Goal: Task Accomplishment & Management: Manage account settings

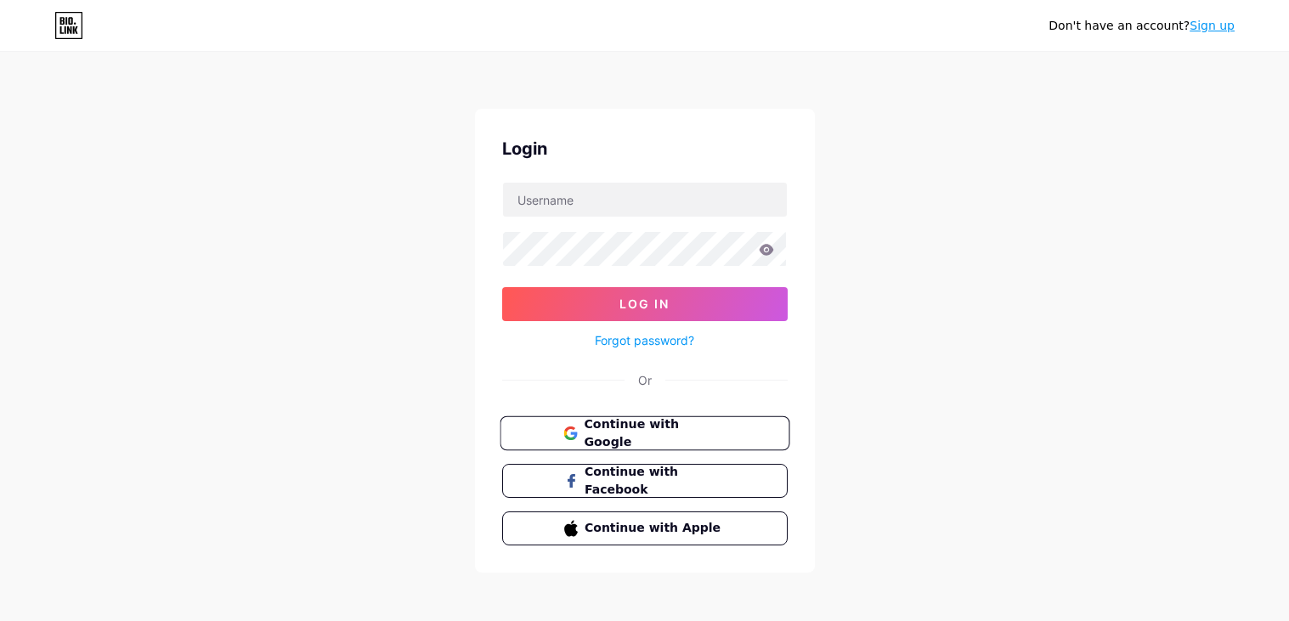
click at [720, 421] on button "Continue with Google" at bounding box center [645, 433] width 290 height 35
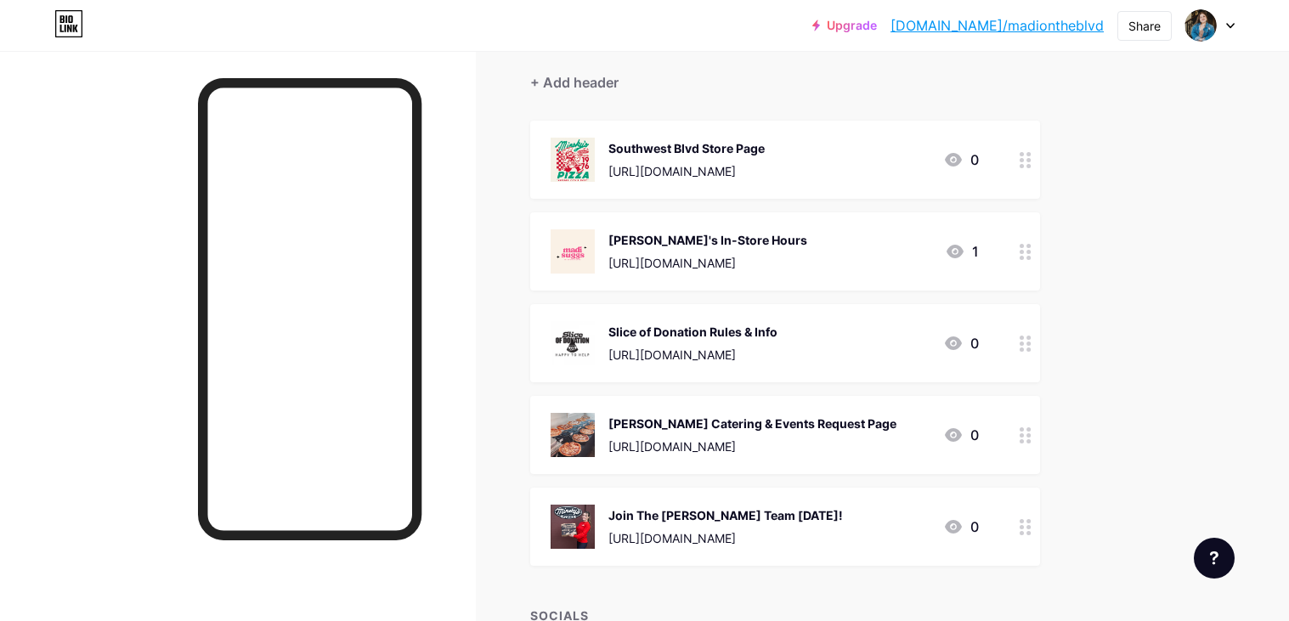
scroll to position [124, 0]
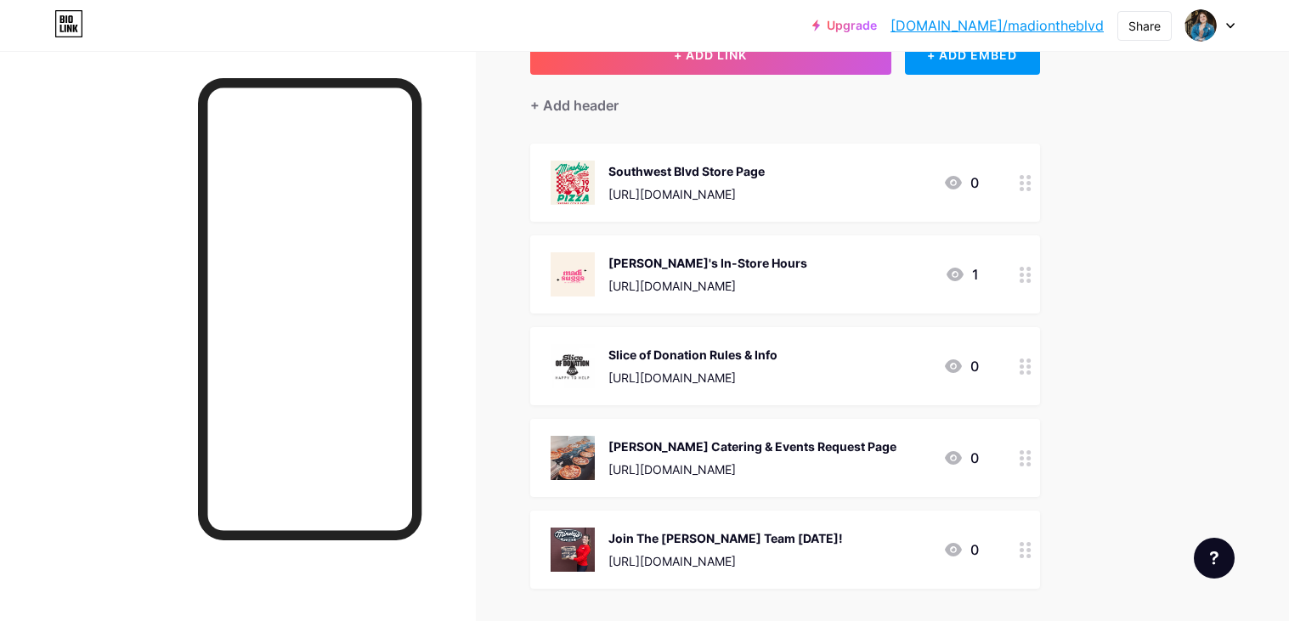
click at [961, 267] on icon at bounding box center [955, 274] width 20 height 20
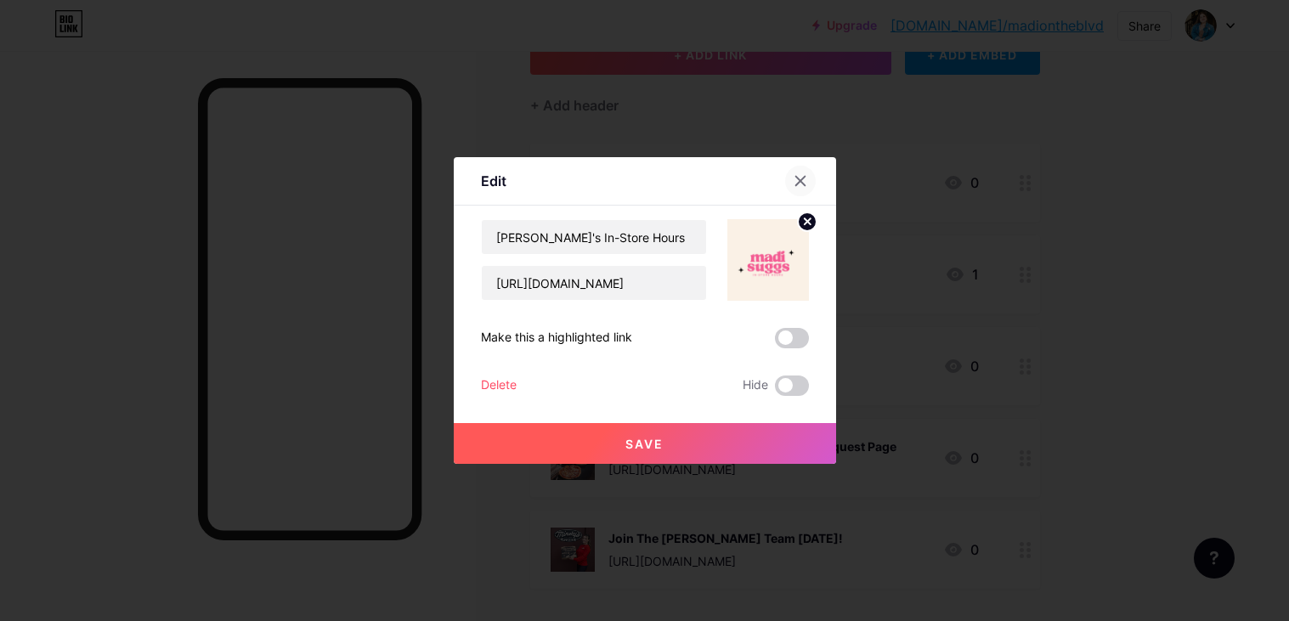
click at [803, 174] on icon at bounding box center [801, 181] width 14 height 14
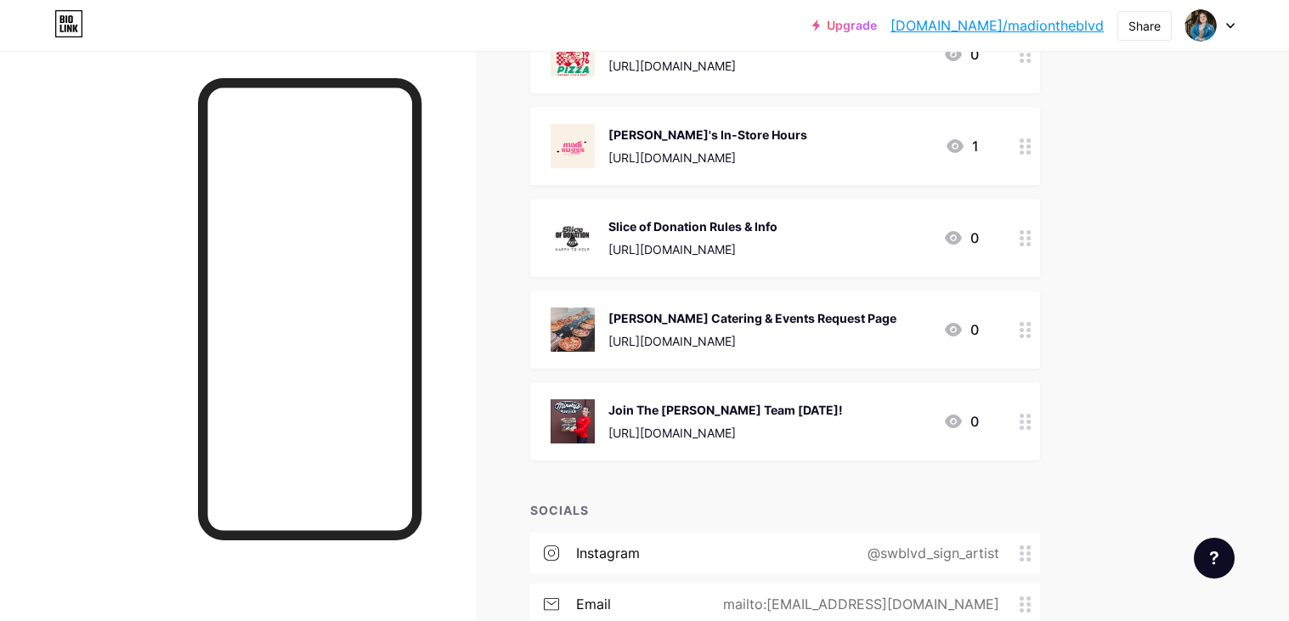
scroll to position [0, 0]
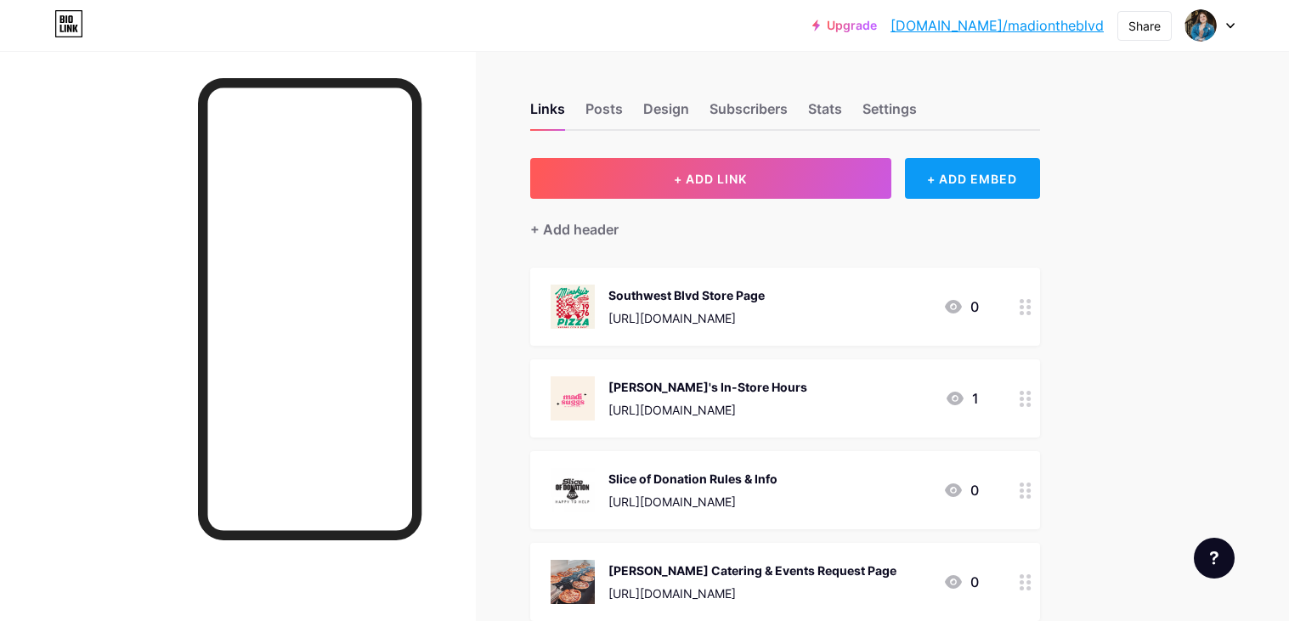
click at [1005, 169] on div "+ ADD EMBED" at bounding box center [972, 178] width 135 height 41
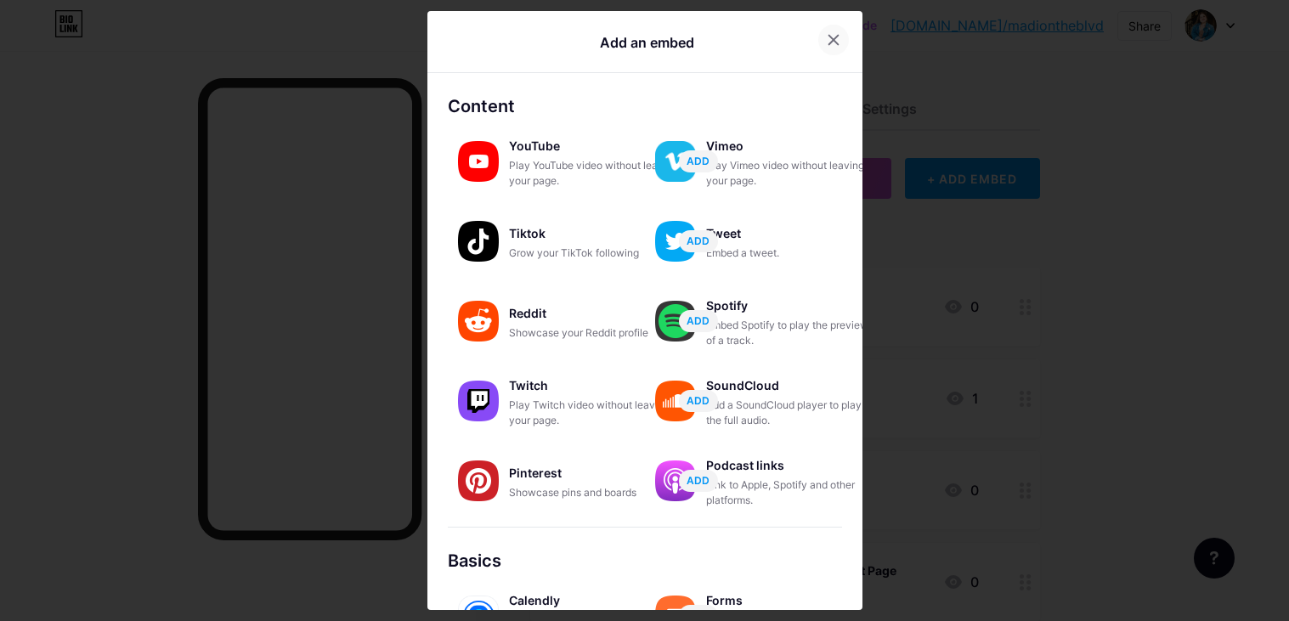
click at [832, 39] on icon at bounding box center [834, 40] width 14 height 14
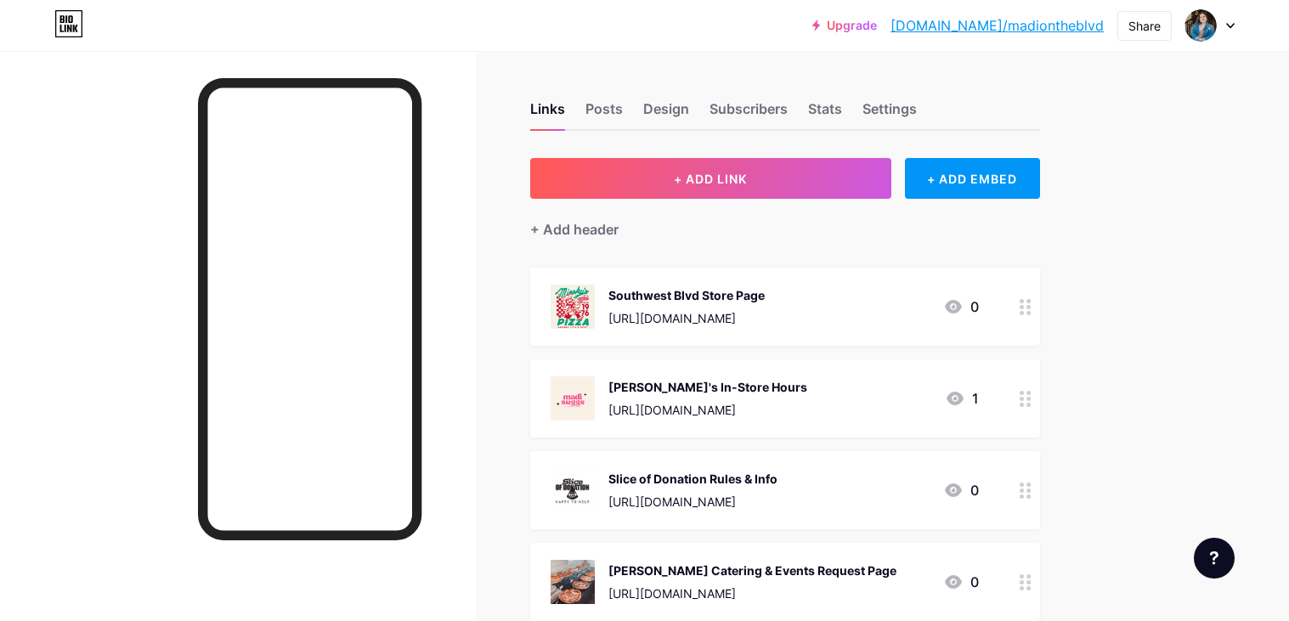
click at [1217, 216] on div "Upgrade [DOMAIN_NAME]/madion... [DOMAIN_NAME]/madiontheblvd Share Switch accoun…" at bounding box center [644, 532] width 1289 height 1064
click at [1229, 32] on div at bounding box center [1209, 25] width 49 height 31
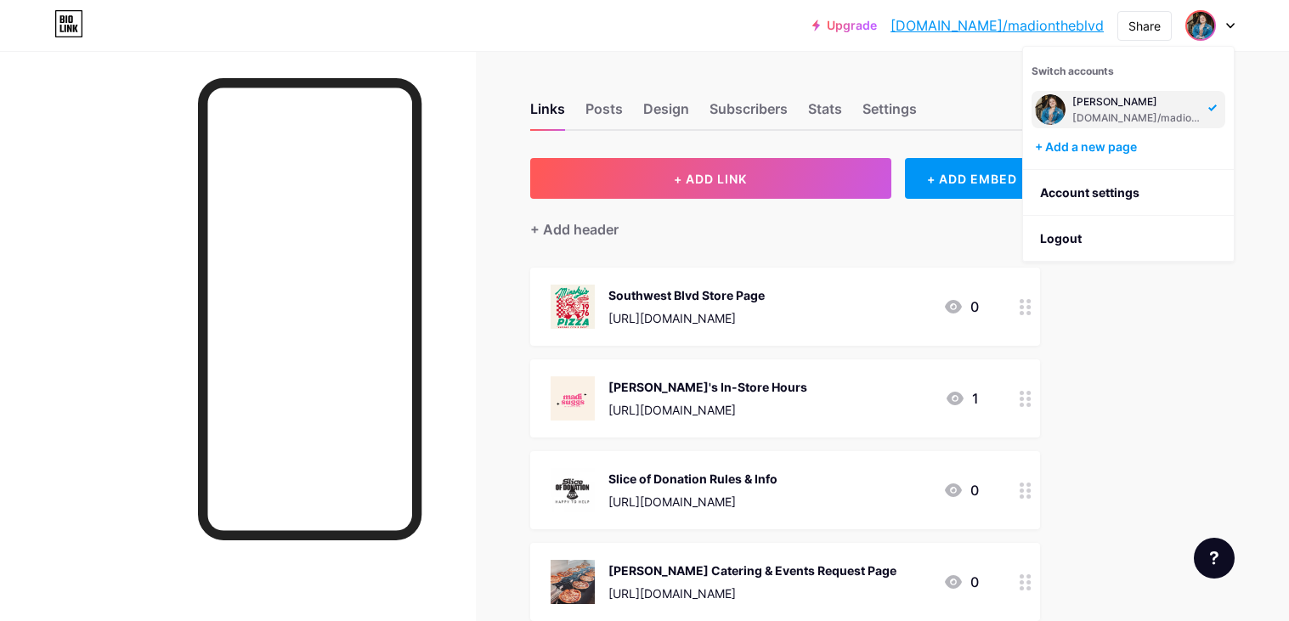
click at [1229, 32] on div at bounding box center [1209, 25] width 49 height 31
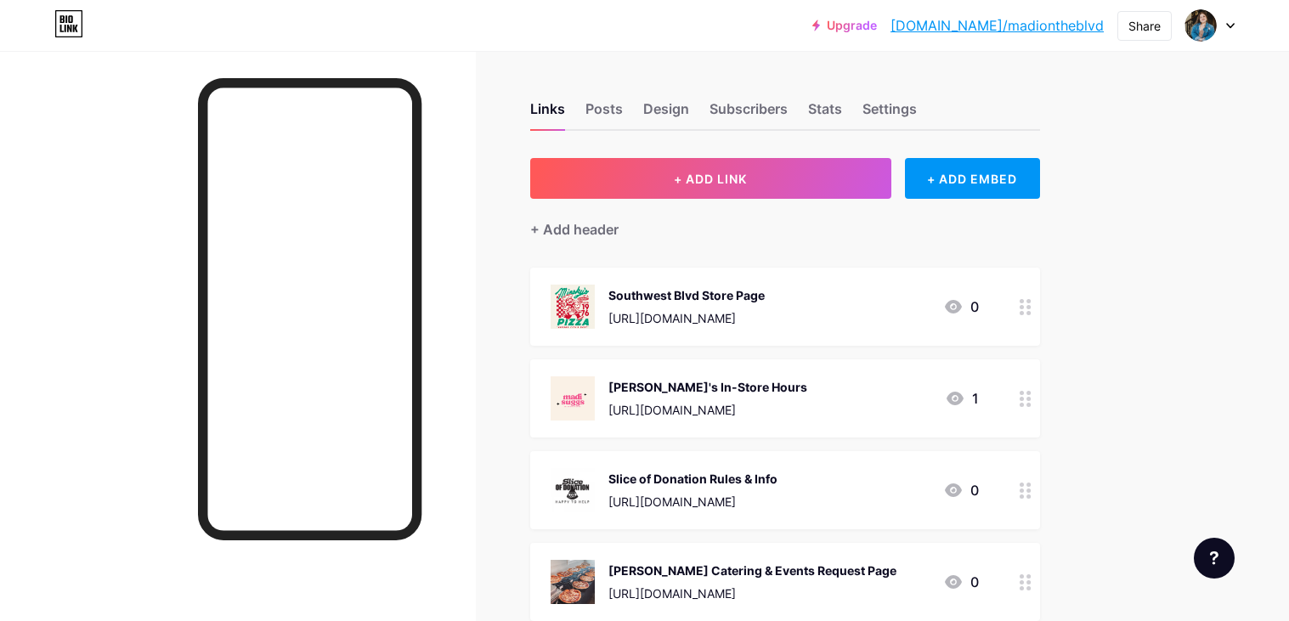
click at [1263, 269] on div "Upgrade [DOMAIN_NAME]/madion... [DOMAIN_NAME]/madiontheblvd Share Switch accoun…" at bounding box center [644, 532] width 1289 height 1064
click at [603, 122] on div "Posts" at bounding box center [603, 114] width 37 height 31
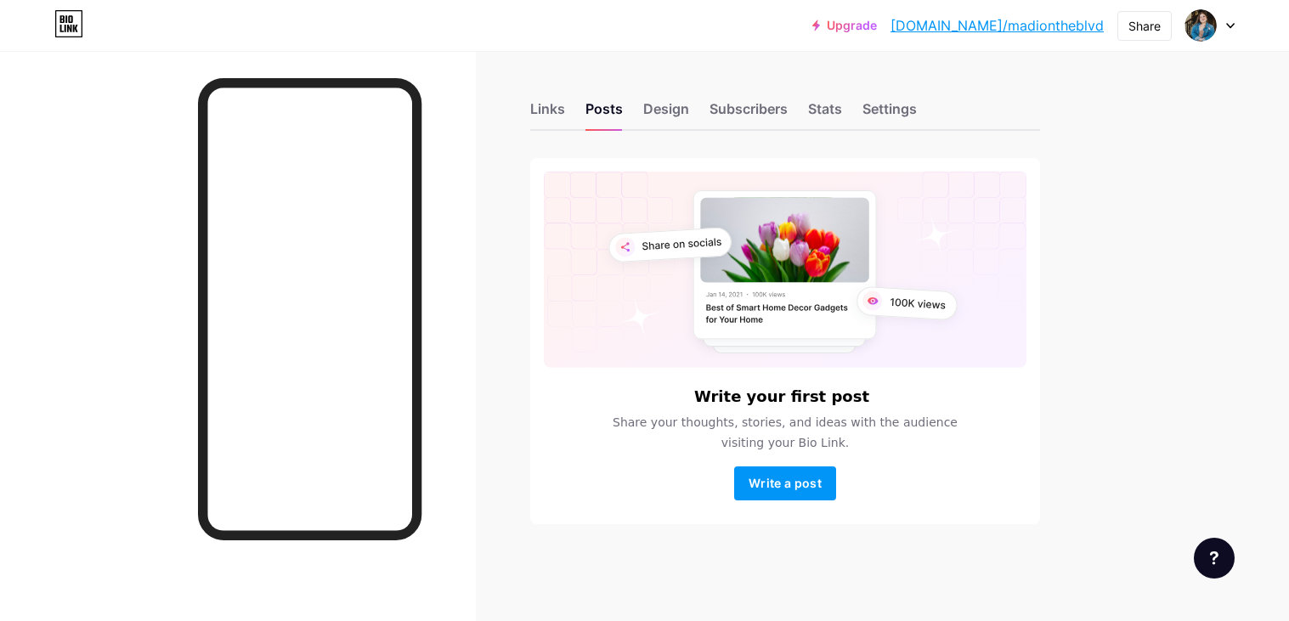
click at [640, 116] on div "Links Posts Design Subscribers Stats Settings" at bounding box center [785, 100] width 510 height 59
click at [653, 112] on div "Design" at bounding box center [666, 114] width 46 height 31
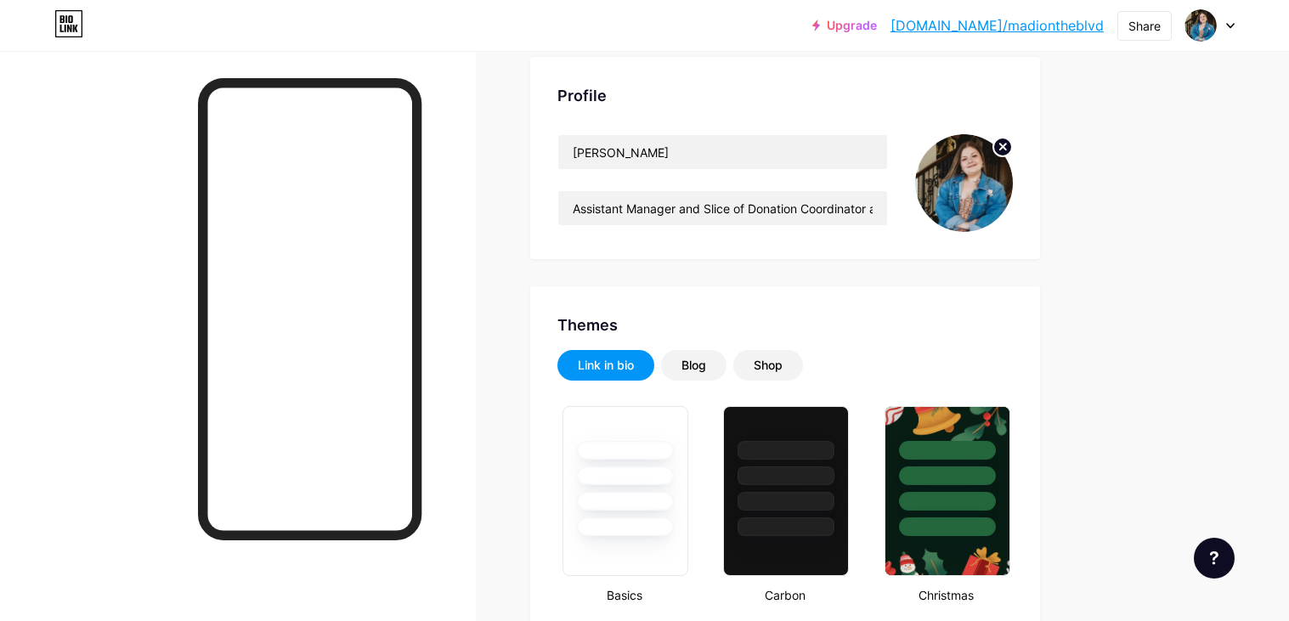
type input "#f2dfec"
type input "#050505"
type input "#000000"
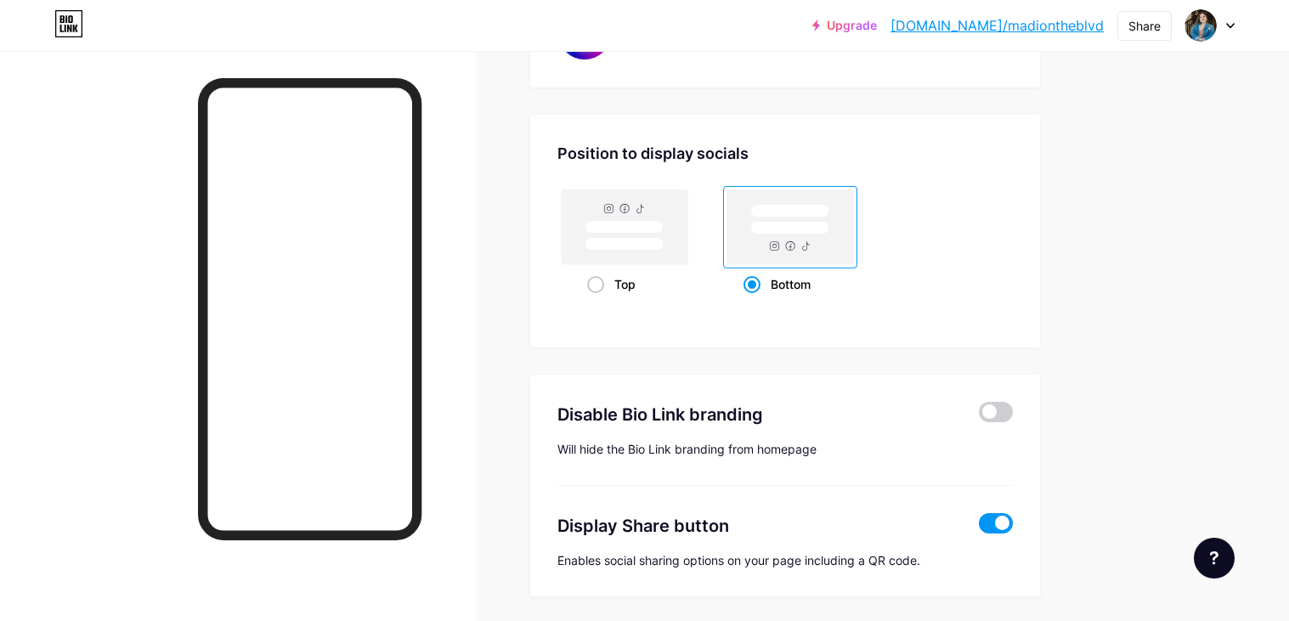
scroll to position [3342, 0]
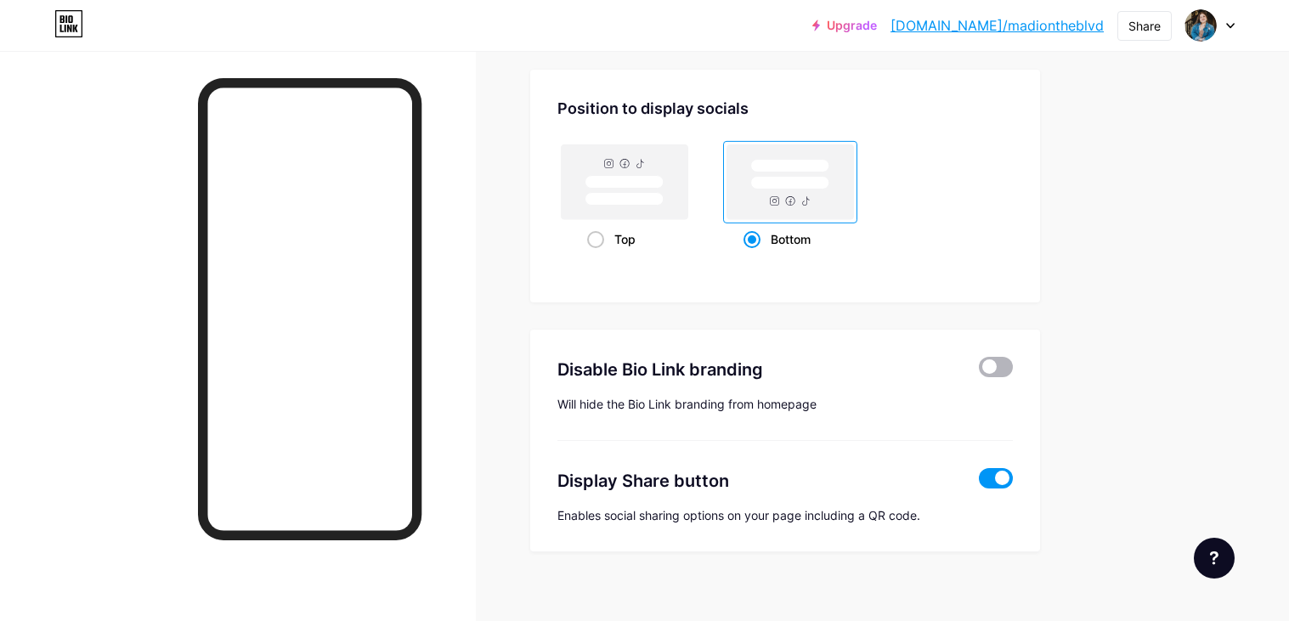
click at [989, 357] on span at bounding box center [996, 367] width 34 height 20
click at [979, 371] on input "checkbox" at bounding box center [979, 371] width 0 height 0
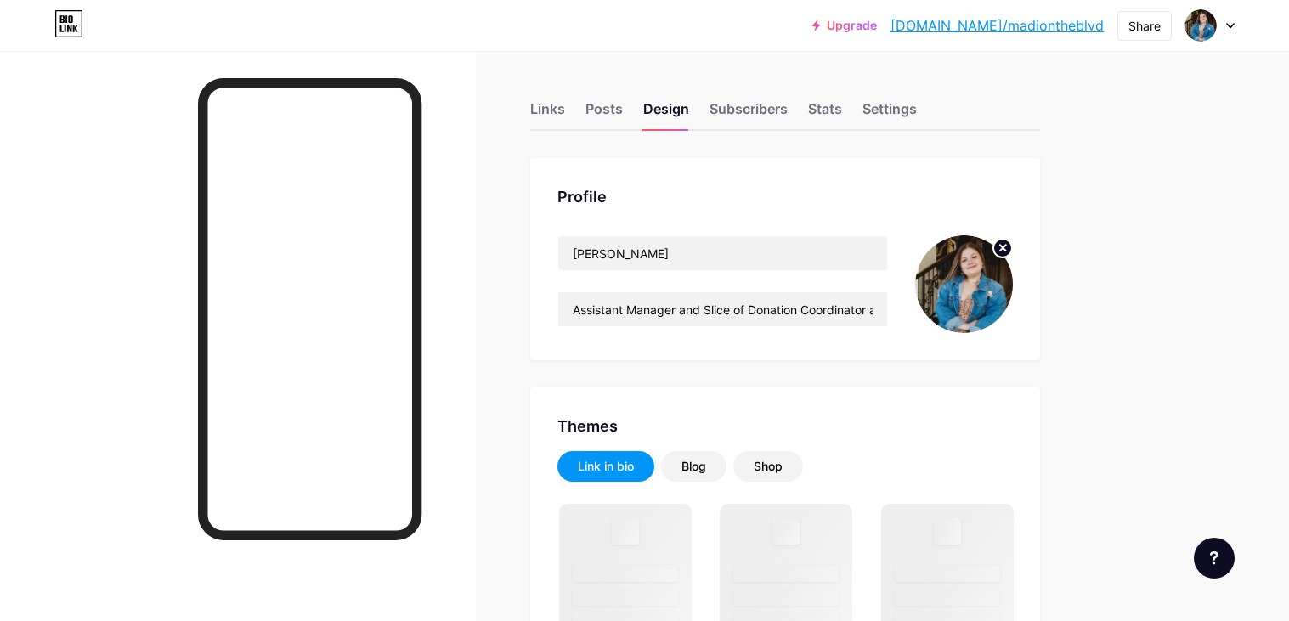
scroll to position [1441, 0]
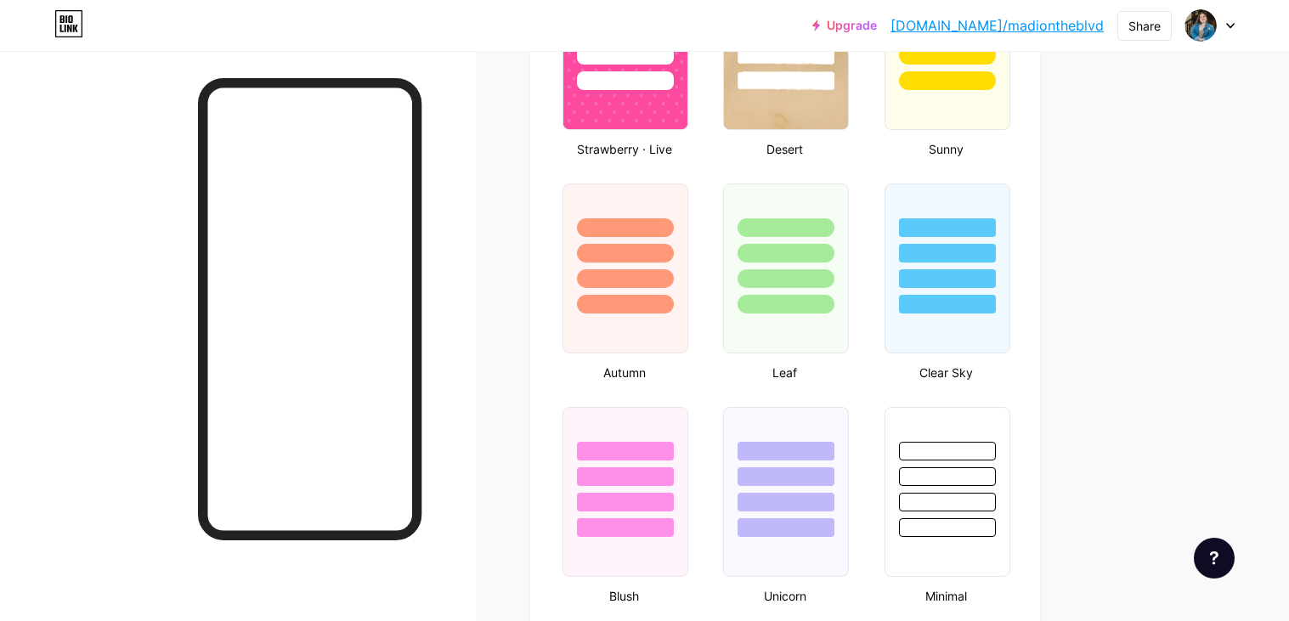
type input "#f2dfec"
type input "#050505"
type input "#000000"
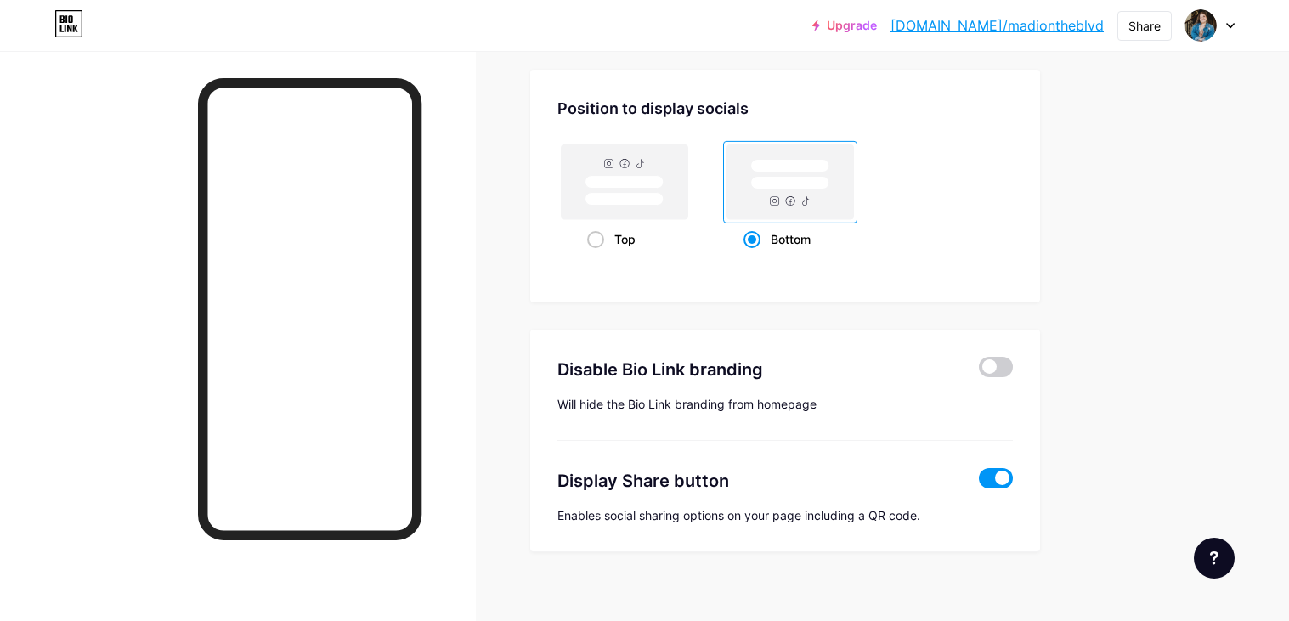
scroll to position [0, 0]
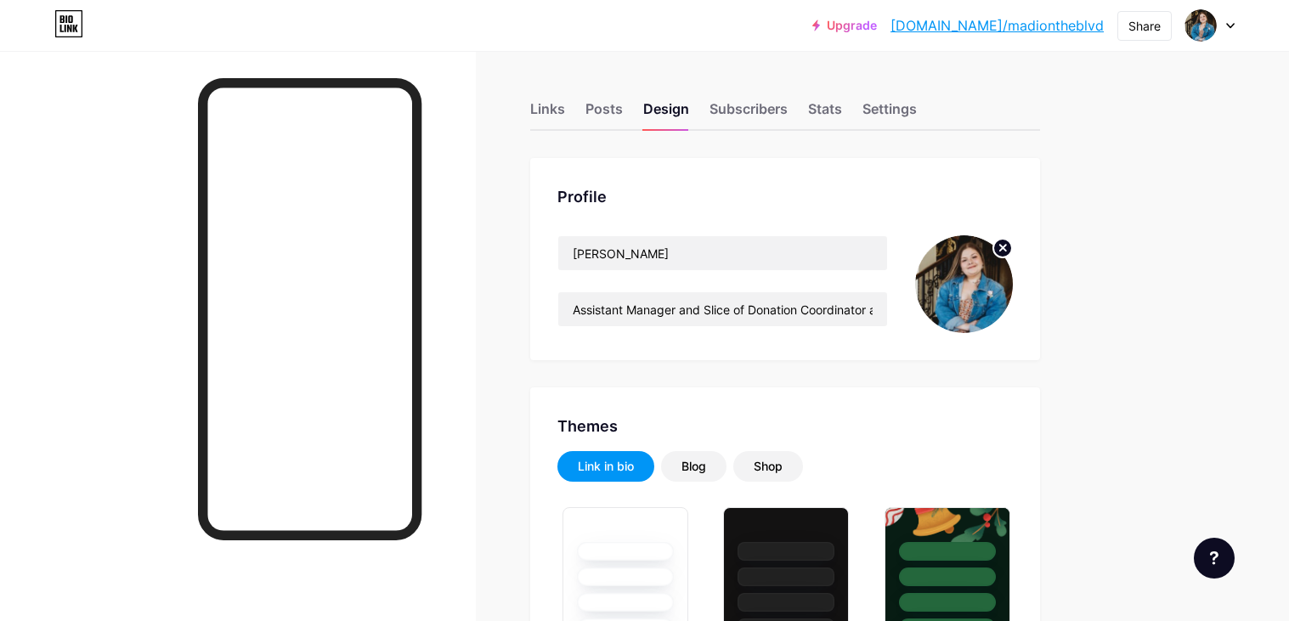
click at [731, 91] on div "Links Posts Design Subscribers Stats Settings" at bounding box center [785, 100] width 510 height 59
click at [732, 110] on div "Subscribers" at bounding box center [748, 114] width 78 height 31
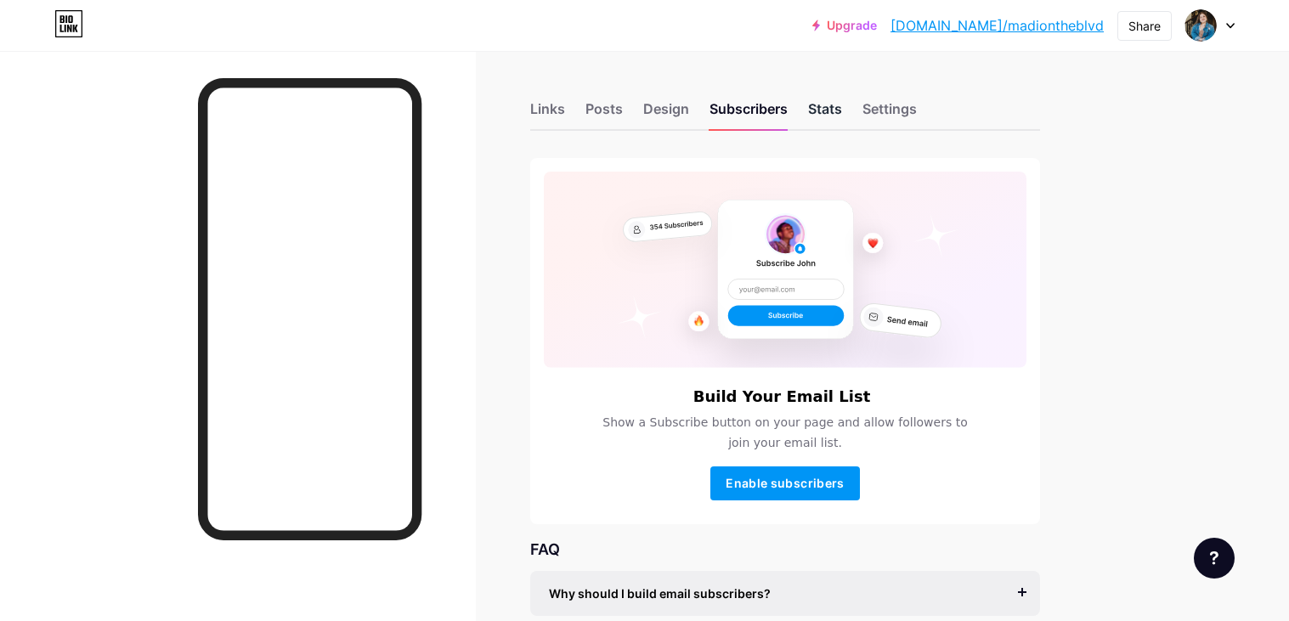
click at [834, 123] on div "Stats" at bounding box center [825, 114] width 34 height 31
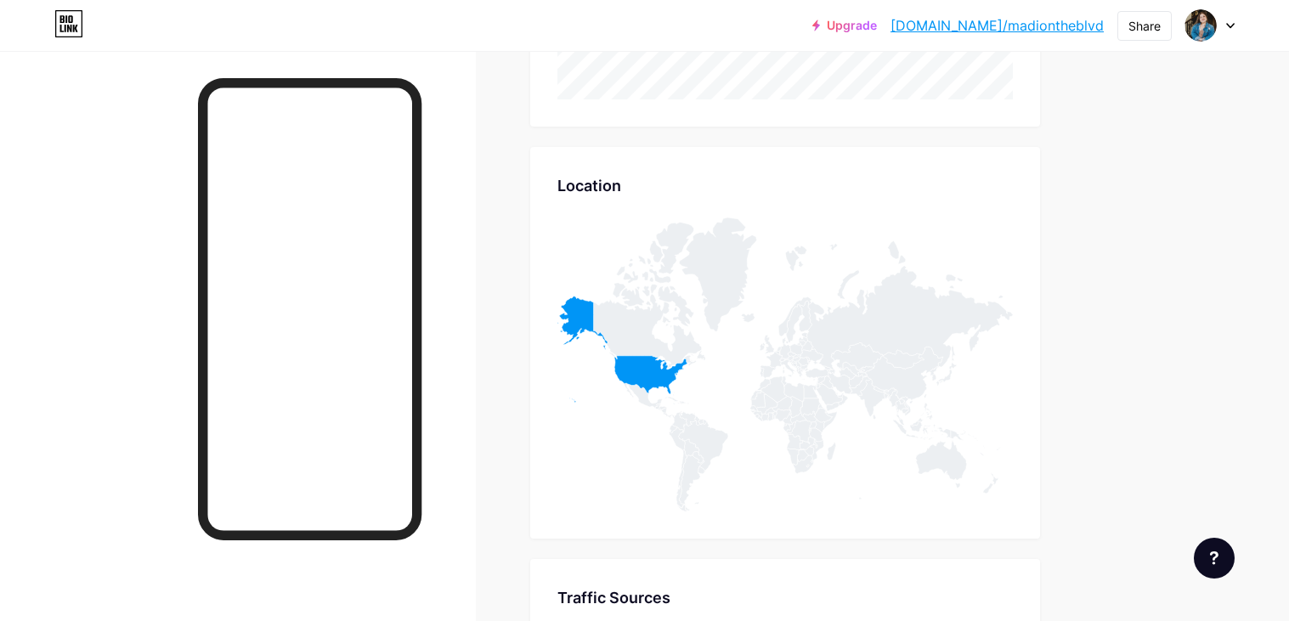
scroll to position [830, 0]
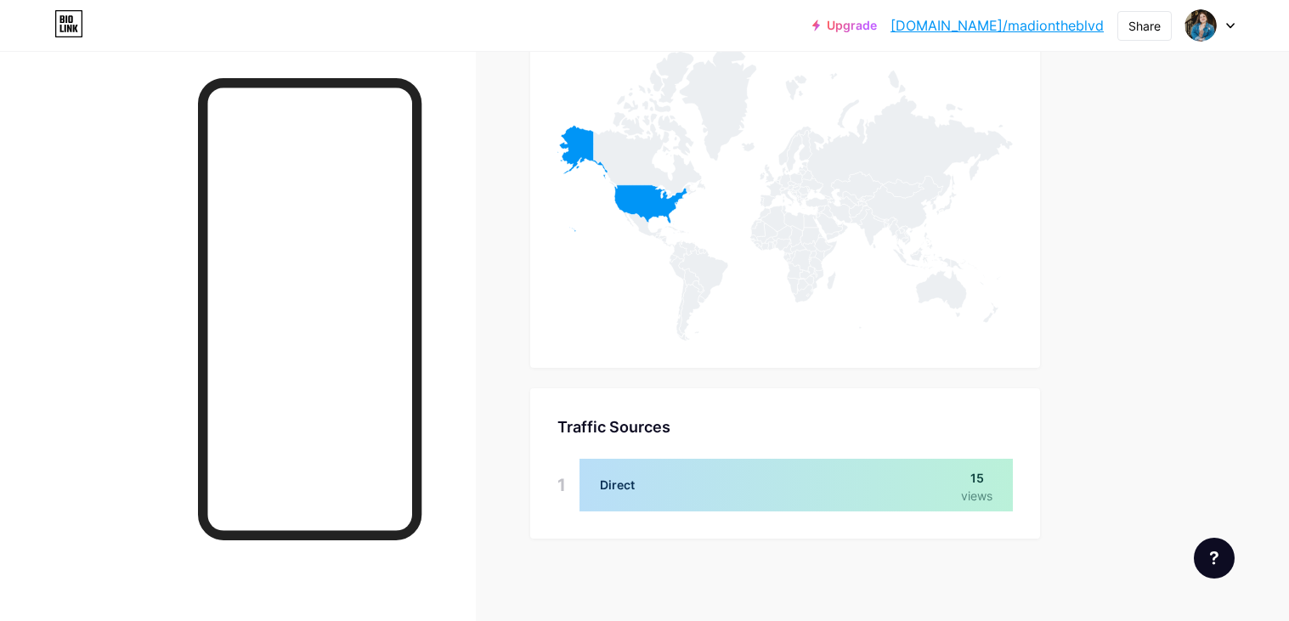
click at [996, 472] on div at bounding box center [795, 485] width 433 height 53
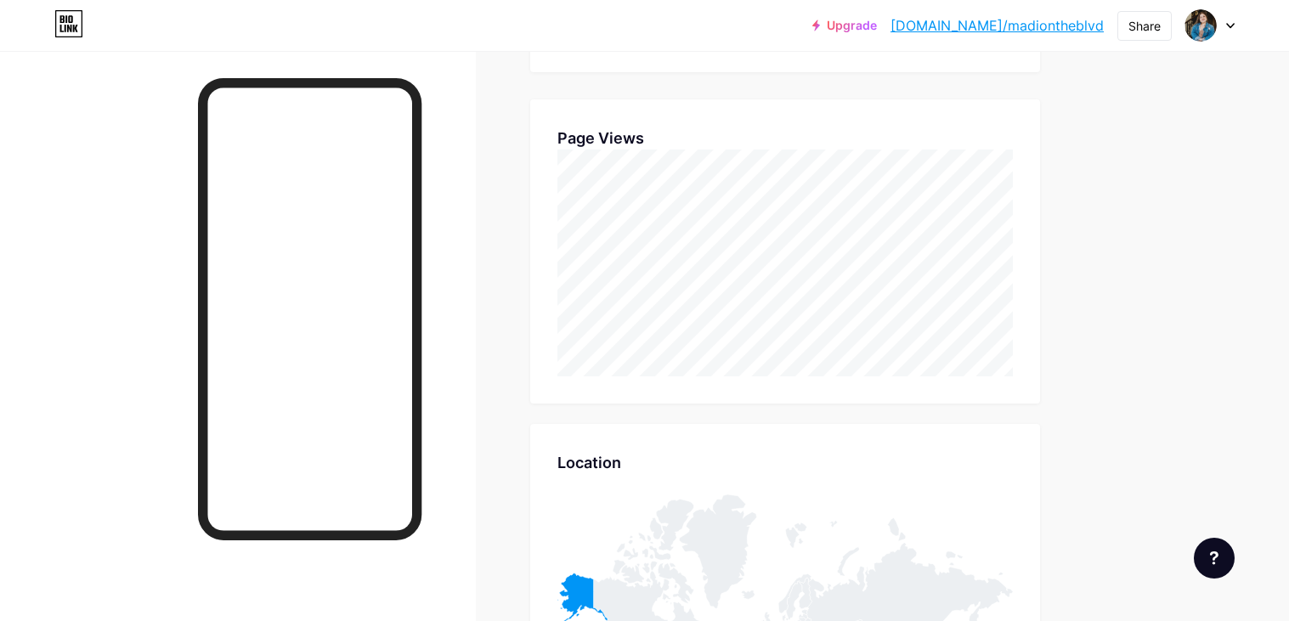
scroll to position [0, 0]
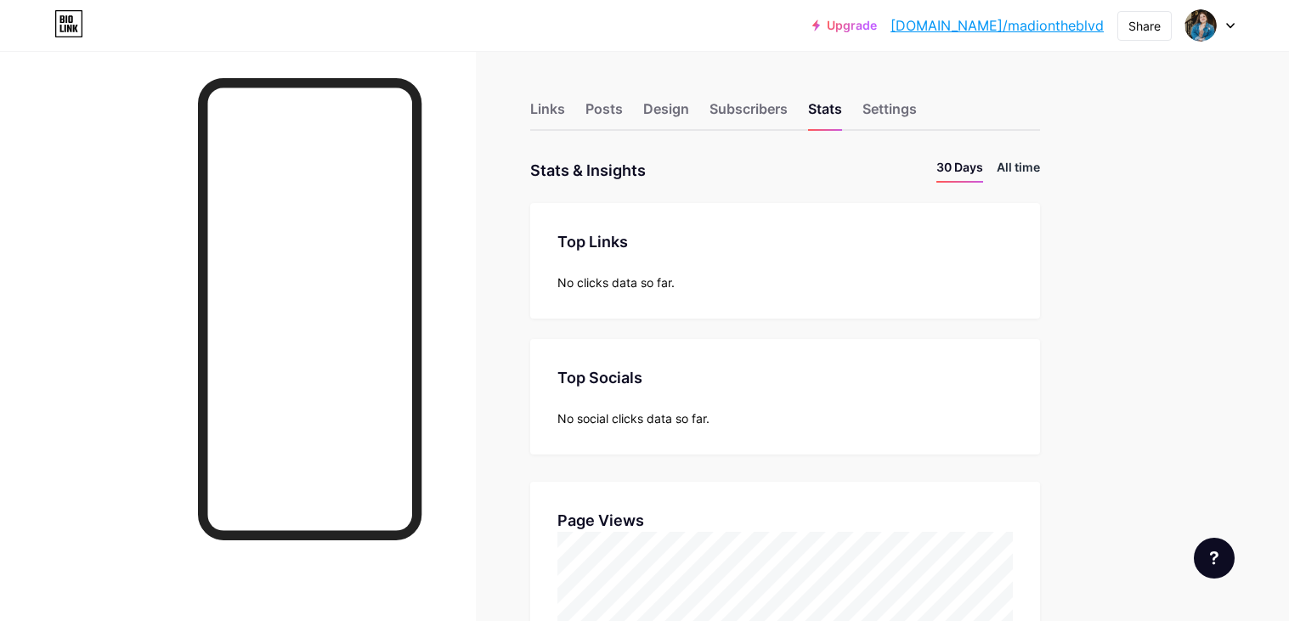
click at [1031, 161] on li "All time" at bounding box center [1018, 170] width 43 height 25
click at [873, 106] on div "Settings" at bounding box center [889, 114] width 54 height 31
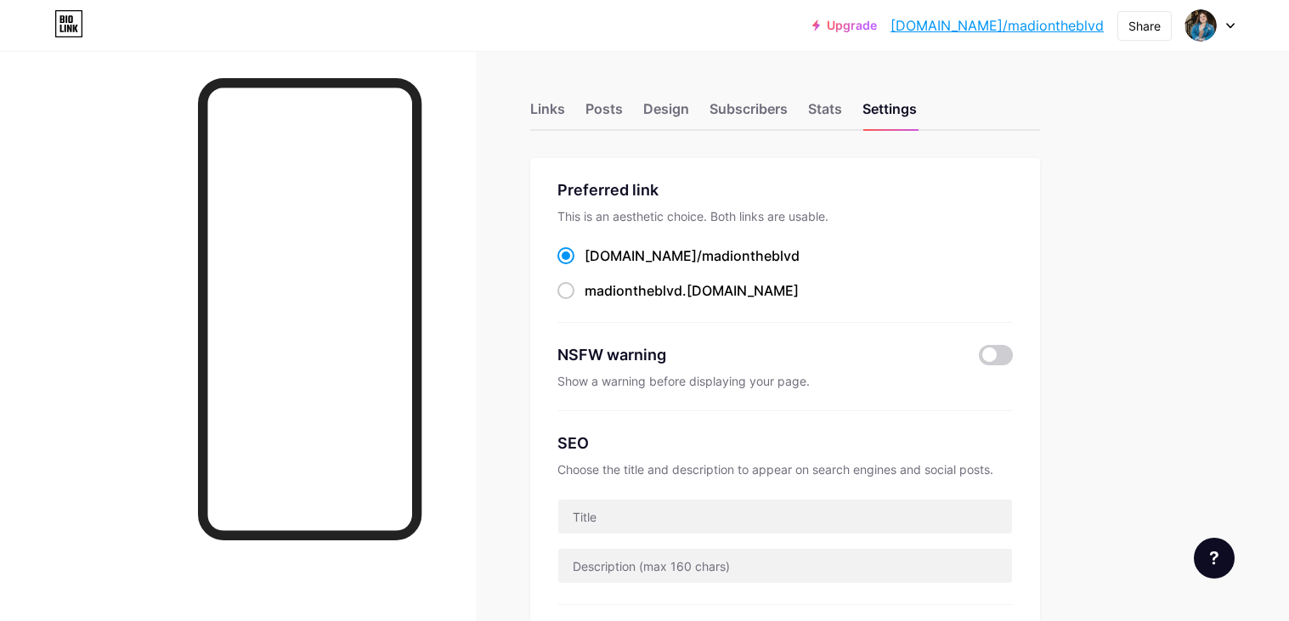
click at [556, 97] on div "Links Posts Design Subscribers Stats Settings" at bounding box center [785, 100] width 510 height 59
